Goal: Register for event/course

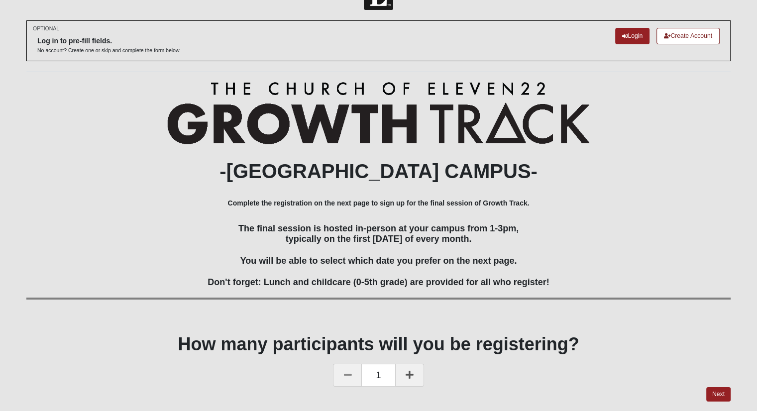
scroll to position [64, 0]
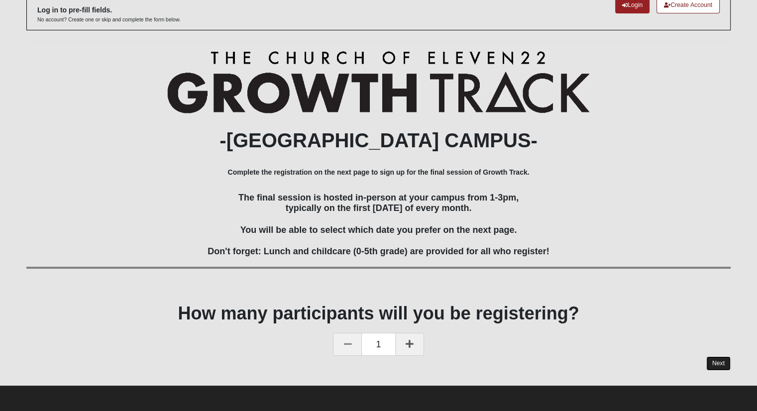
click at [711, 363] on link "Next" at bounding box center [718, 363] width 24 height 14
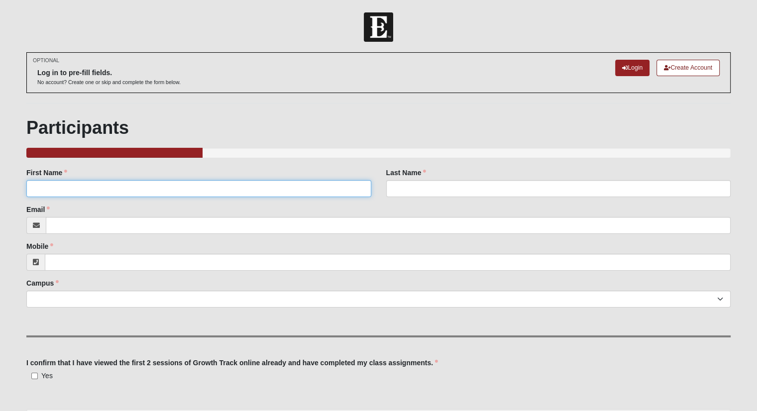
click at [336, 186] on input "First Name" at bounding box center [198, 188] width 344 height 17
type input "Malorie"
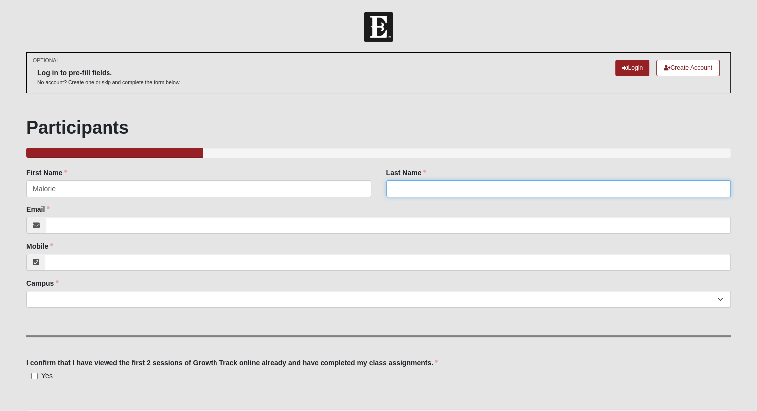
click at [534, 190] on input "Last Name" at bounding box center [558, 188] width 344 height 17
type input "[PERSON_NAME]"
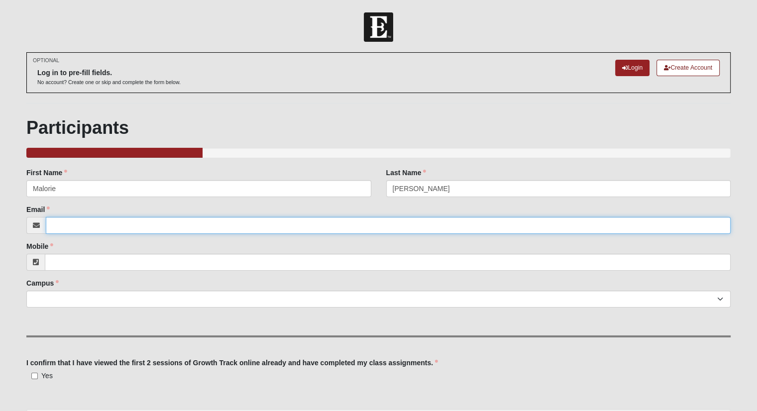
click at [69, 226] on input "Email" at bounding box center [388, 225] width 685 height 17
type input "[EMAIL_ADDRESS][DOMAIN_NAME]"
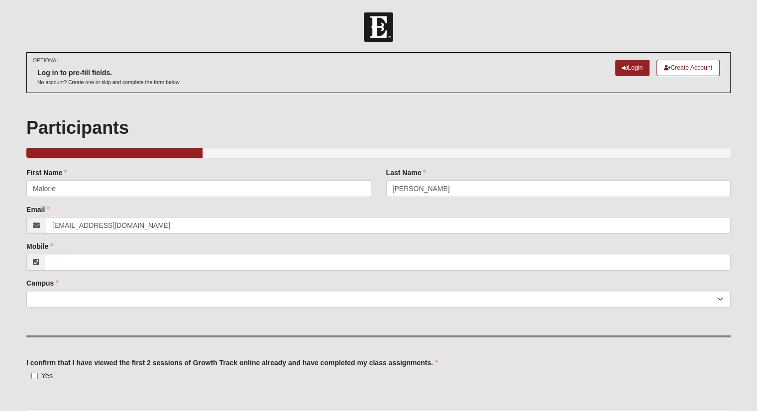
click at [188, 247] on div "Mobile Mobile is required." at bounding box center [378, 255] width 704 height 29
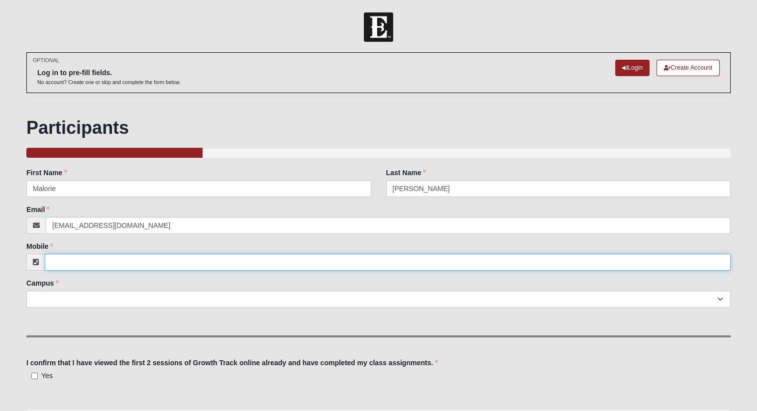
click at [167, 261] on input "Mobile" at bounding box center [388, 262] width 686 height 17
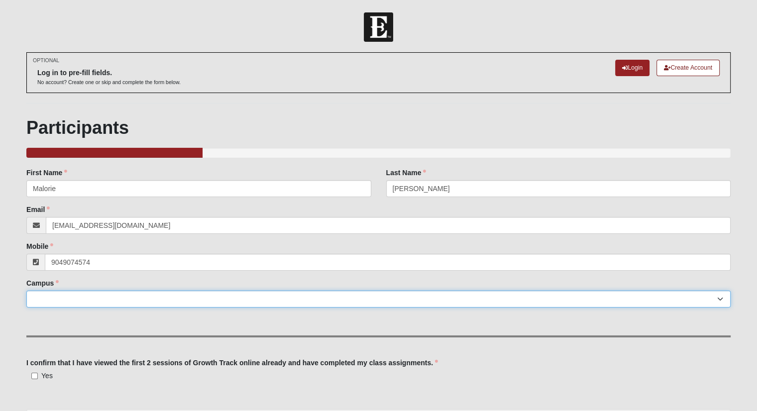
type input "[PHONE_NUMBER]"
click at [115, 304] on select "[GEOGRAPHIC_DATA] [GEOGRAPHIC_DATA] (Coming Soon) Eleven22 Online [PERSON_NAME]…" at bounding box center [378, 299] width 704 height 17
select select "13"
click at [26, 291] on select "[GEOGRAPHIC_DATA] [GEOGRAPHIC_DATA] (Coming Soon) Eleven22 Online [PERSON_NAME]…" at bounding box center [378, 299] width 704 height 17
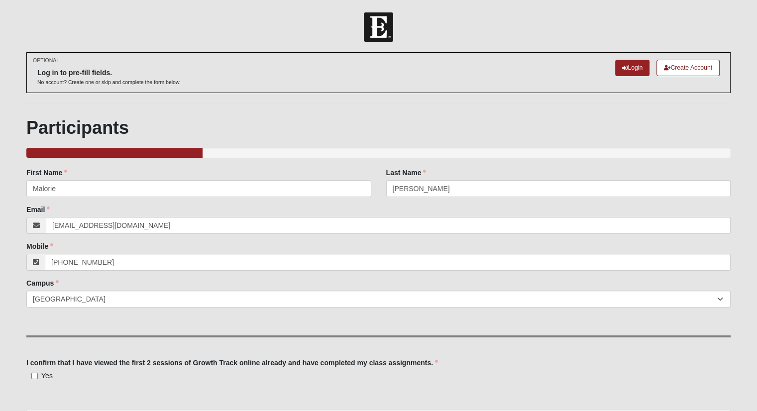
click at [107, 325] on div "Family Member to Register First Name [PERSON_NAME] First Name is required. Last…" at bounding box center [378, 328] width 704 height 320
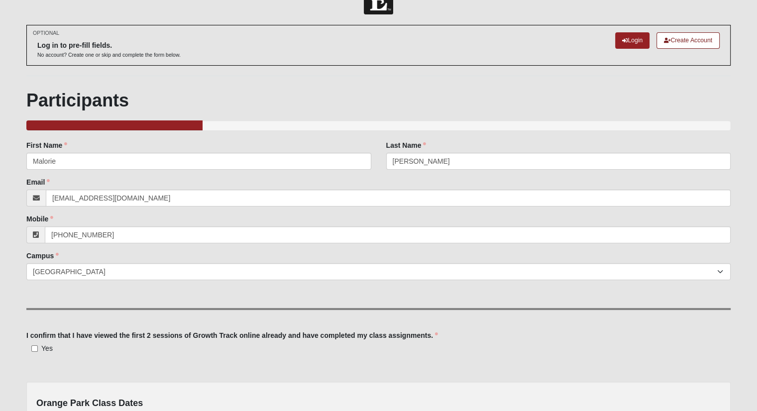
scroll to position [50, 0]
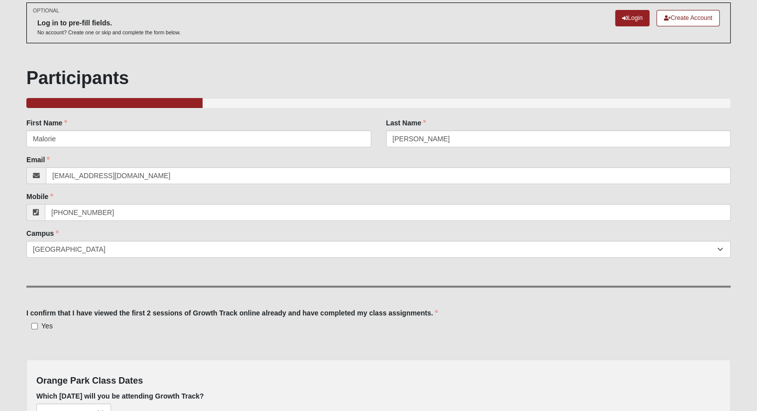
click at [47, 325] on span "Yes" at bounding box center [46, 326] width 11 height 8
click at [38, 325] on input "Yes" at bounding box center [34, 326] width 6 height 6
checkbox input "true"
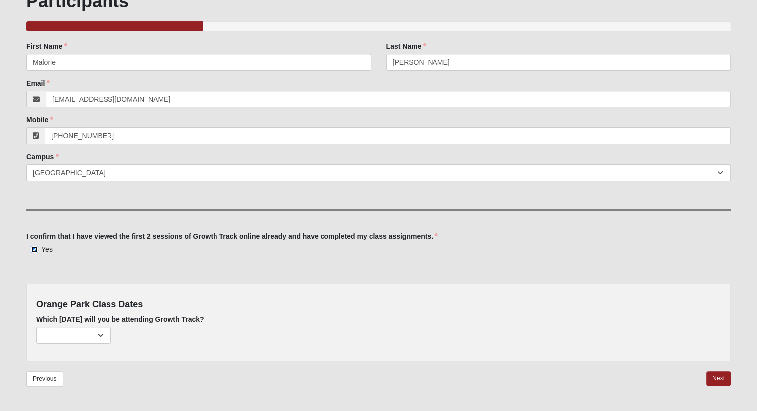
scroll to position [149, 0]
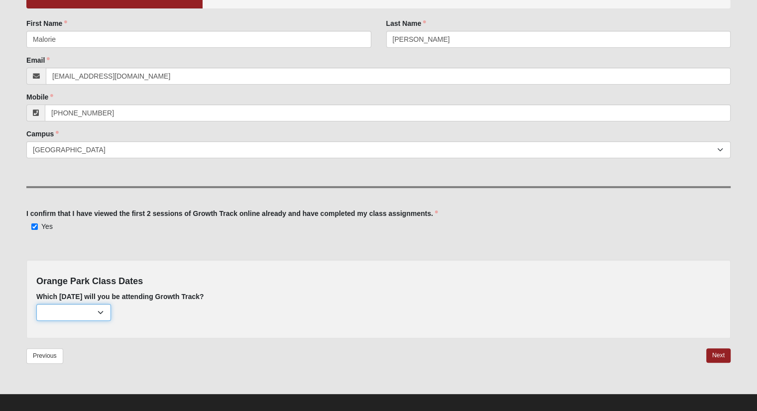
click at [102, 315] on select "[DATE] (24 remaining) [DATE] (29 remaining) [DATE] (30 remaining)" at bounding box center [73, 312] width 75 height 17
select select "693"
click at [36, 304] on select "[DATE] (24 remaining) [DATE] (29 remaining) [DATE] (30 remaining)" at bounding box center [73, 312] width 75 height 17
click at [99, 316] on select "[DATE] (24 remaining) [DATE] (29 remaining) [DATE] (30 remaining)" at bounding box center [73, 312] width 75 height 17
click at [165, 337] on div "Participants 25.000% Complete Family Member to Register First Name [PERSON_NAME…" at bounding box center [378, 173] width 704 height 410
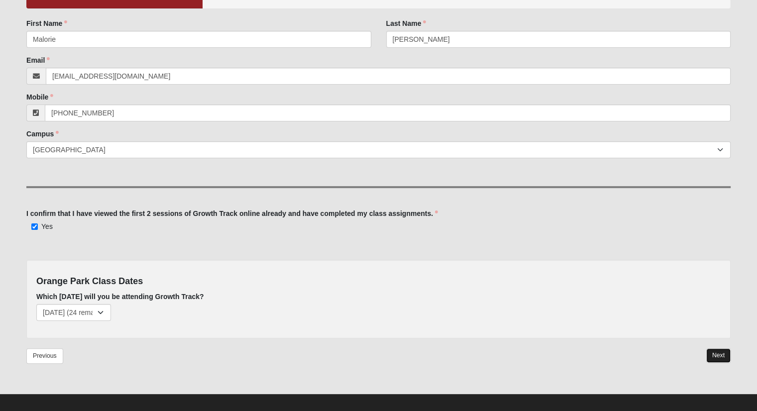
click at [727, 356] on link "Next" at bounding box center [718, 355] width 24 height 14
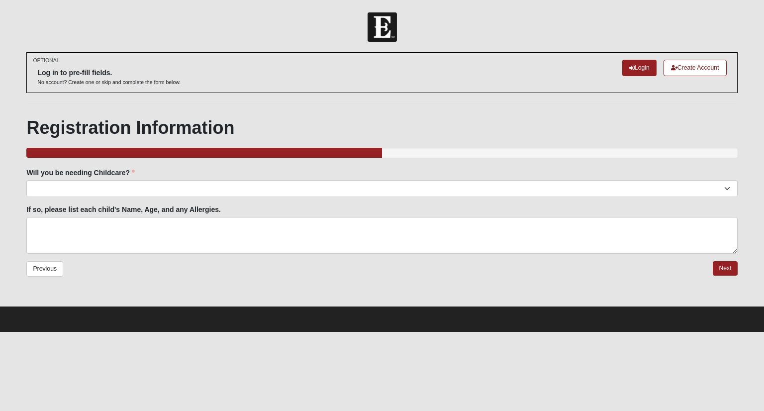
click at [251, 197] on fieldset "Will you be needing Childcare? Yes No Will you be needing Childcare? is require…" at bounding box center [381, 215] width 711 height 94
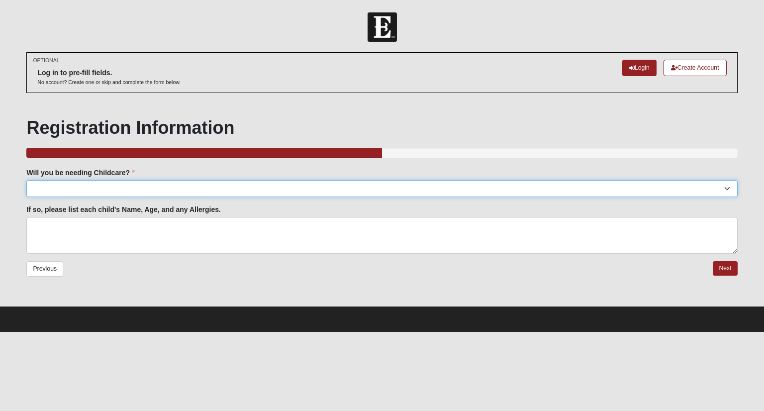
click at [249, 187] on select "Yes No" at bounding box center [381, 188] width 711 height 17
select select "No"
click at [26, 180] on select "Yes No" at bounding box center [381, 188] width 711 height 17
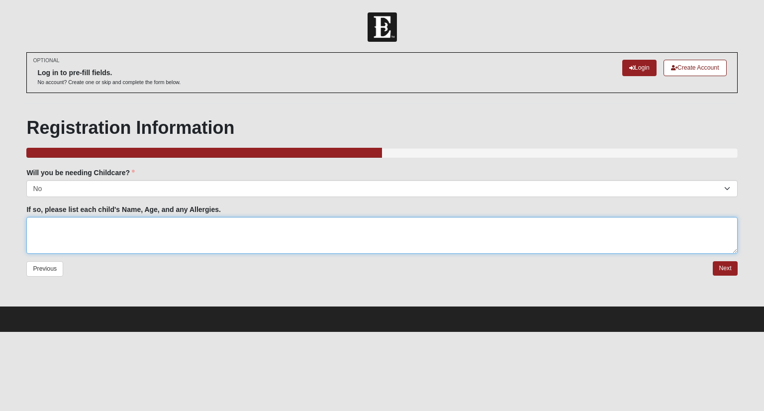
click at [130, 229] on textarea "If so, please list each child's Name, Age, and any Allergies." at bounding box center [381, 235] width 711 height 37
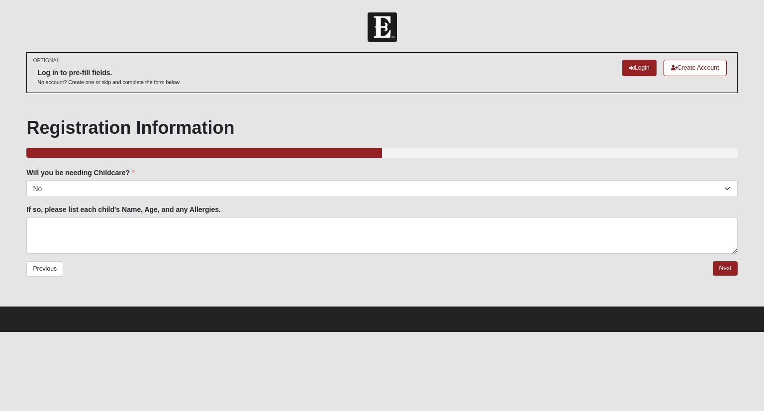
click at [164, 295] on div at bounding box center [381, 298] width 711 height 15
click at [729, 266] on link "Next" at bounding box center [725, 268] width 24 height 14
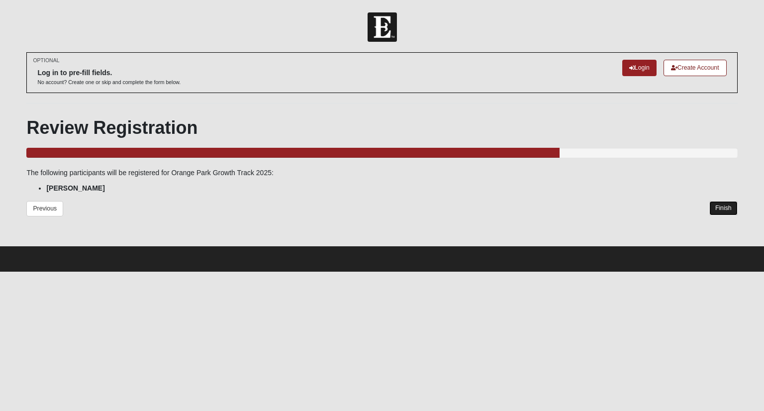
click at [714, 208] on link "Finish" at bounding box center [723, 208] width 28 height 14
